Goal: Information Seeking & Learning: Find specific fact

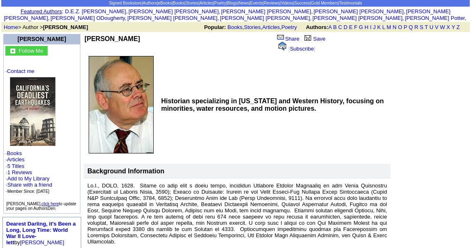
scroll to position [34, 0]
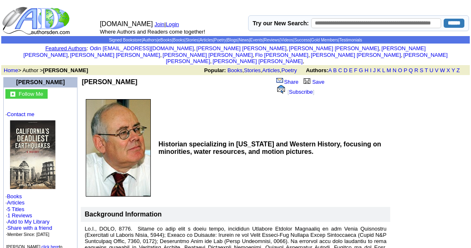
click at [169, 129] on td "Historian specializing in [US_STATE] and Western History, focusing on minoritie…" at bounding box center [273, 147] width 234 height 103
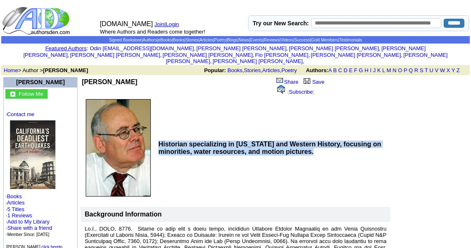
drag, startPoint x: 168, startPoint y: 136, endPoint x: 344, endPoint y: 149, distance: 176.7
click at [344, 149] on td "Historian specializing in [US_STATE] and Western History, focusing on minoritie…" at bounding box center [273, 148] width 233 height 18
copy b "Historian specializing in [US_STATE] and Western History, focusing on minoritie…"
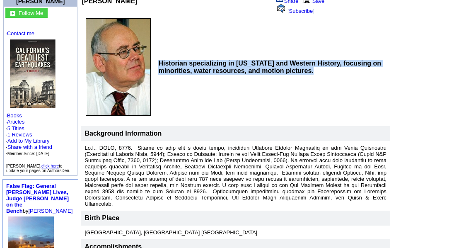
scroll to position [155, 0]
